Goal: Task Accomplishment & Management: Manage account settings

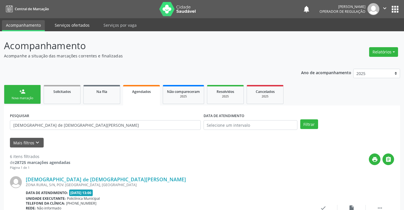
click at [66, 22] on link "Serviços ofertados" at bounding box center [72, 25] width 43 height 10
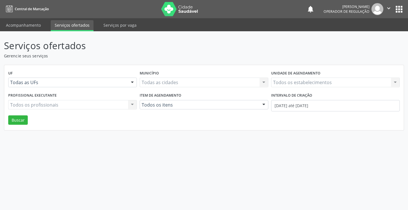
click at [299, 81] on div "Todos os estabelecimentos Todos os estabelecimentos Nenhum resultado encontrado…" at bounding box center [335, 82] width 129 height 10
click at [300, 106] on input "[DATE] até [DATE]" at bounding box center [335, 105] width 129 height 11
click at [181, 107] on div "Todos os itens" at bounding box center [204, 105] width 129 height 10
click at [310, 88] on div "Unidade de agendamento Todos os estabelecimentos Todos os estabelecimentos Nenh…" at bounding box center [336, 80] width 132 height 22
click at [311, 81] on div "Todos os estabelecimentos Todos os estabelecimentos Nenhum resultado encontrado…" at bounding box center [335, 82] width 129 height 10
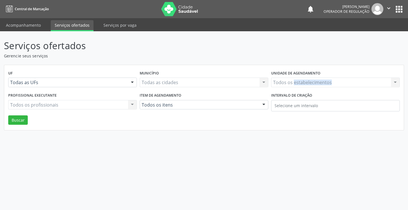
click at [311, 81] on div "Todos os estabelecimentos Todos os estabelecimentos Nenhum resultado encontrado…" at bounding box center [335, 82] width 129 height 10
click at [311, 82] on div "Todos os estabelecimentos Todos os estabelecimentos Nenhum resultado encontrado…" at bounding box center [335, 82] width 129 height 10
drag, startPoint x: 193, startPoint y: 77, endPoint x: 199, endPoint y: 80, distance: 6.5
click at [195, 79] on div "Todas as cidades Todas as cidades [GEOGRAPHIC_DATA] resultado encontrado para: …" at bounding box center [204, 82] width 129 height 10
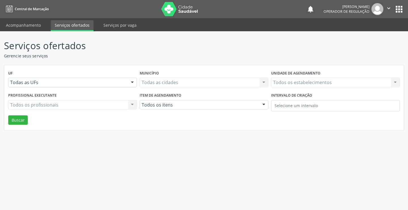
click at [199, 80] on div "Todas as cidades Todas as cidades [GEOGRAPHIC_DATA] resultado encontrado para: …" at bounding box center [204, 82] width 129 height 10
click at [17, 28] on link "Acompanhamento" at bounding box center [23, 25] width 43 height 10
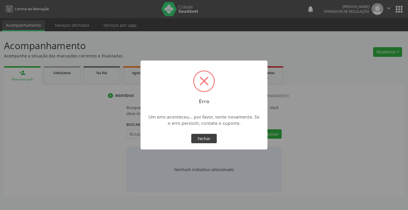
click at [202, 142] on button "Fechar" at bounding box center [204, 139] width 26 height 10
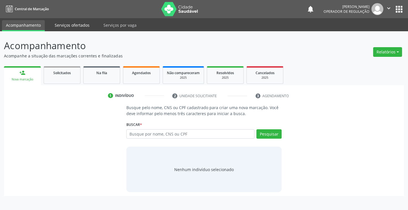
click at [69, 21] on link "Serviços ofertados" at bounding box center [72, 25] width 43 height 10
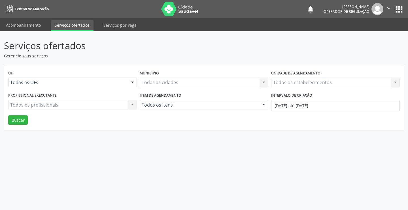
click at [304, 85] on div "Todos os estabelecimentos Todos os estabelecimentos Nenhum resultado encontrado…" at bounding box center [335, 82] width 129 height 10
click at [305, 83] on div "Todos os estabelecimentos Todos os estabelecimentos Nenhum resultado encontrado…" at bounding box center [335, 82] width 129 height 10
drag, startPoint x: 383, startPoint y: 3, endPoint x: 386, endPoint y: 5, distance: 3.9
click at [385, 4] on nav "Central de Marcação notifications [PERSON_NAME] Operador de regulação  Configu…" at bounding box center [204, 9] width 408 height 18
drag, startPoint x: 388, startPoint y: 6, endPoint x: 387, endPoint y: 12, distance: 6.3
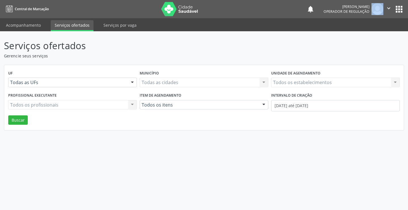
click at [388, 7] on icon "" at bounding box center [389, 8] width 6 height 6
click at [375, 36] on link "Sair" at bounding box center [374, 35] width 39 height 8
